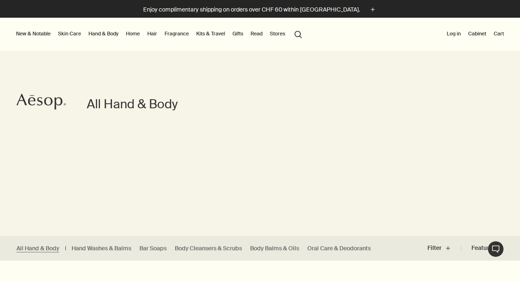
click at [135, 35] on link "Home" at bounding box center [132, 34] width 17 height 10
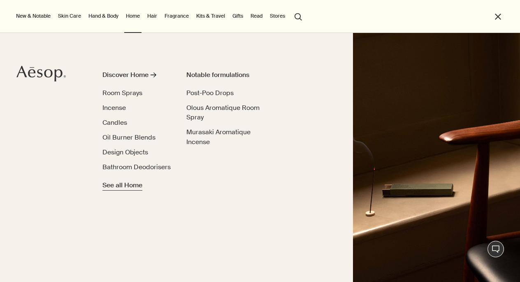
click at [127, 185] on span "See all Home" at bounding box center [122, 185] width 40 height 10
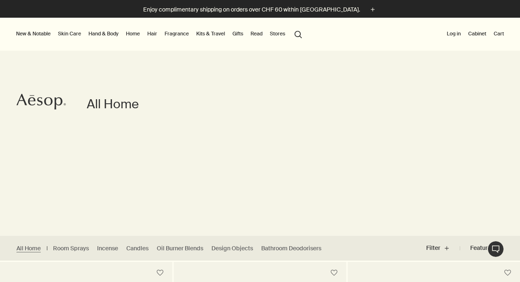
click at [207, 31] on link "Kits & Travel" at bounding box center [210, 34] width 32 height 10
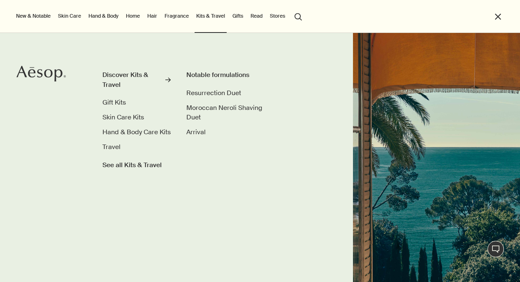
click at [39, 10] on li "New & Notable New additions Lucent Facial Refiner Lucent Duo Eleos Nourishing B…" at bounding box center [33, 16] width 38 height 33
click at [39, 14] on button "New & Notable" at bounding box center [33, 16] width 38 height 10
